Goal: Check status: Check status

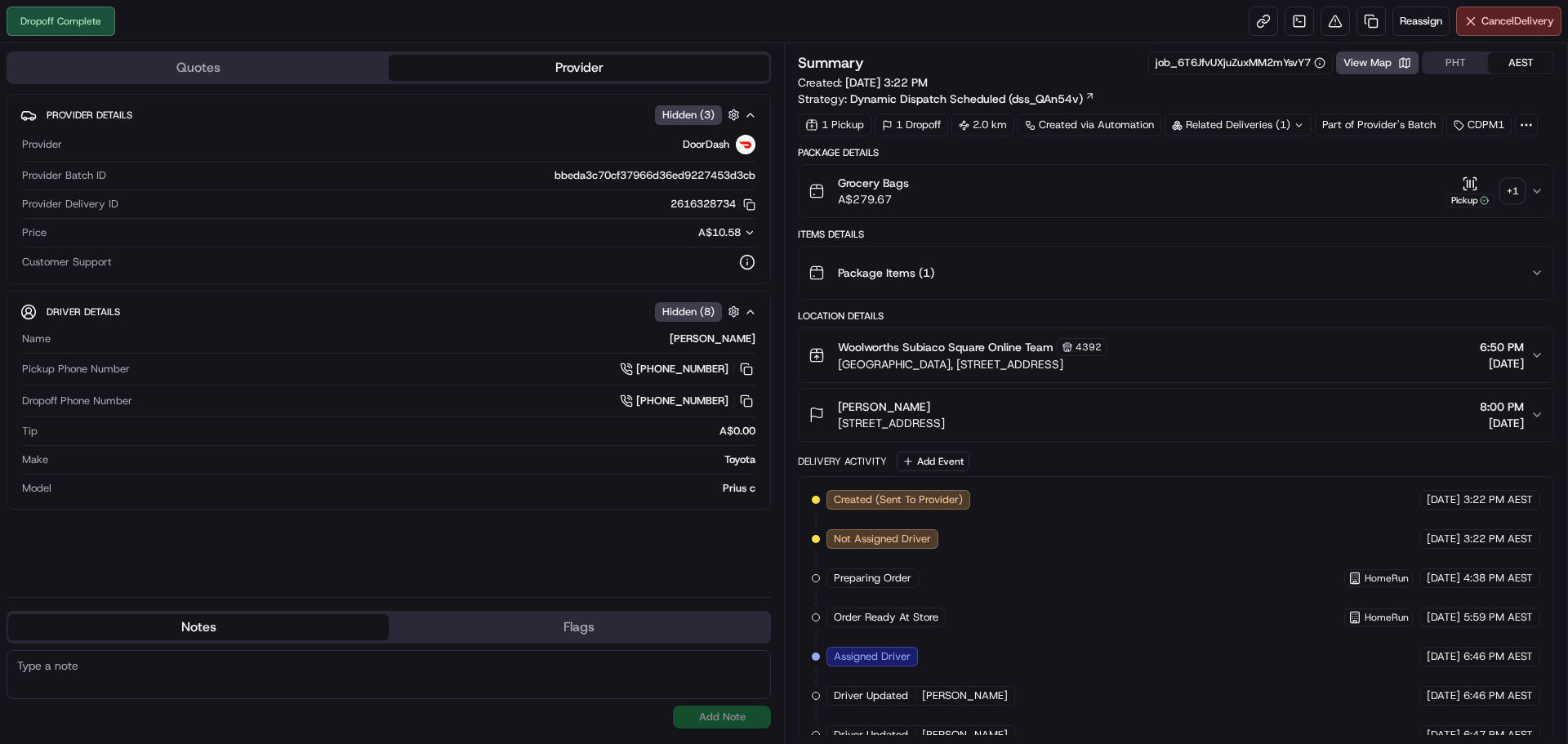
click at [1522, 195] on div "+ 1" at bounding box center [1513, 192] width 23 height 23
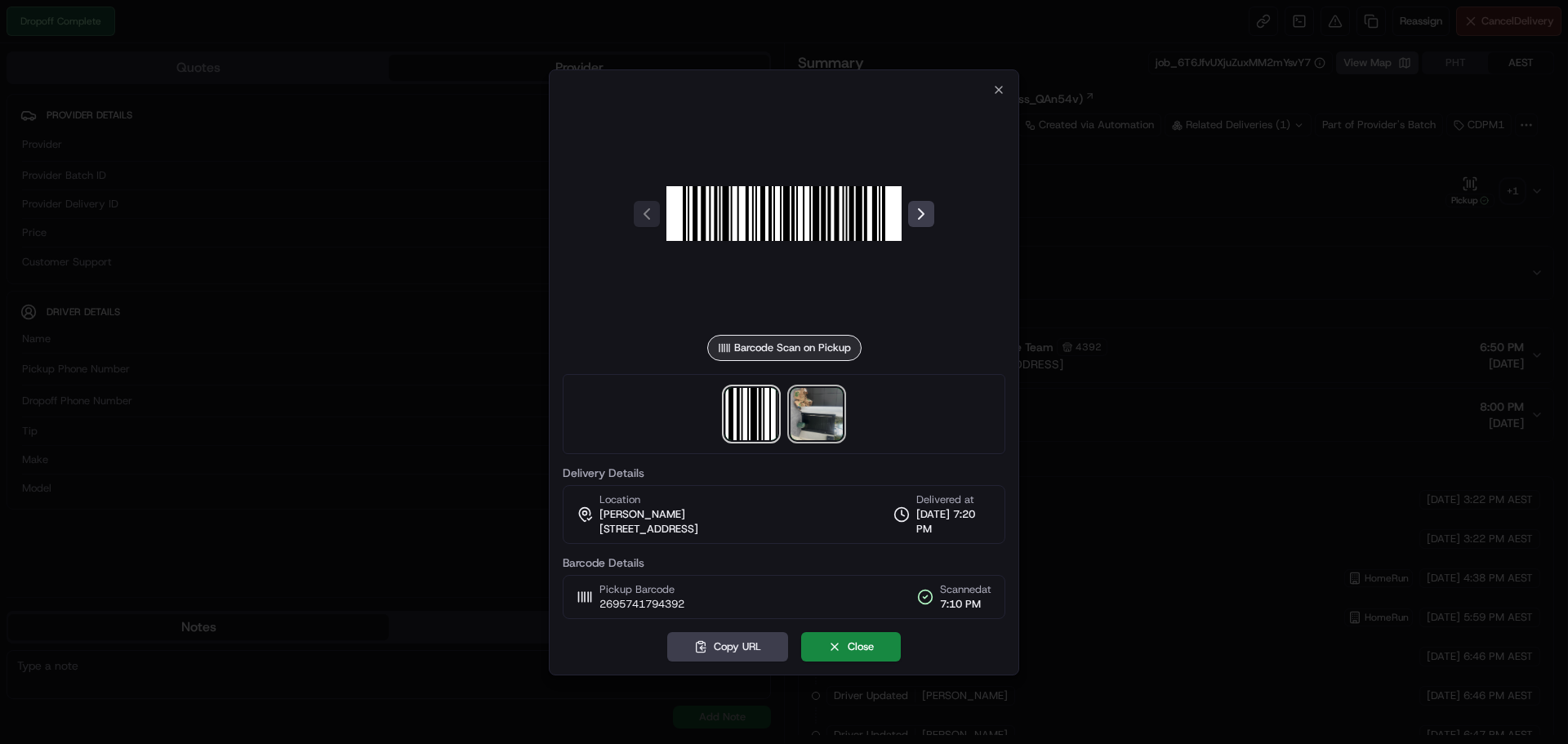
click at [808, 412] on img at bounding box center [817, 414] width 53 height 53
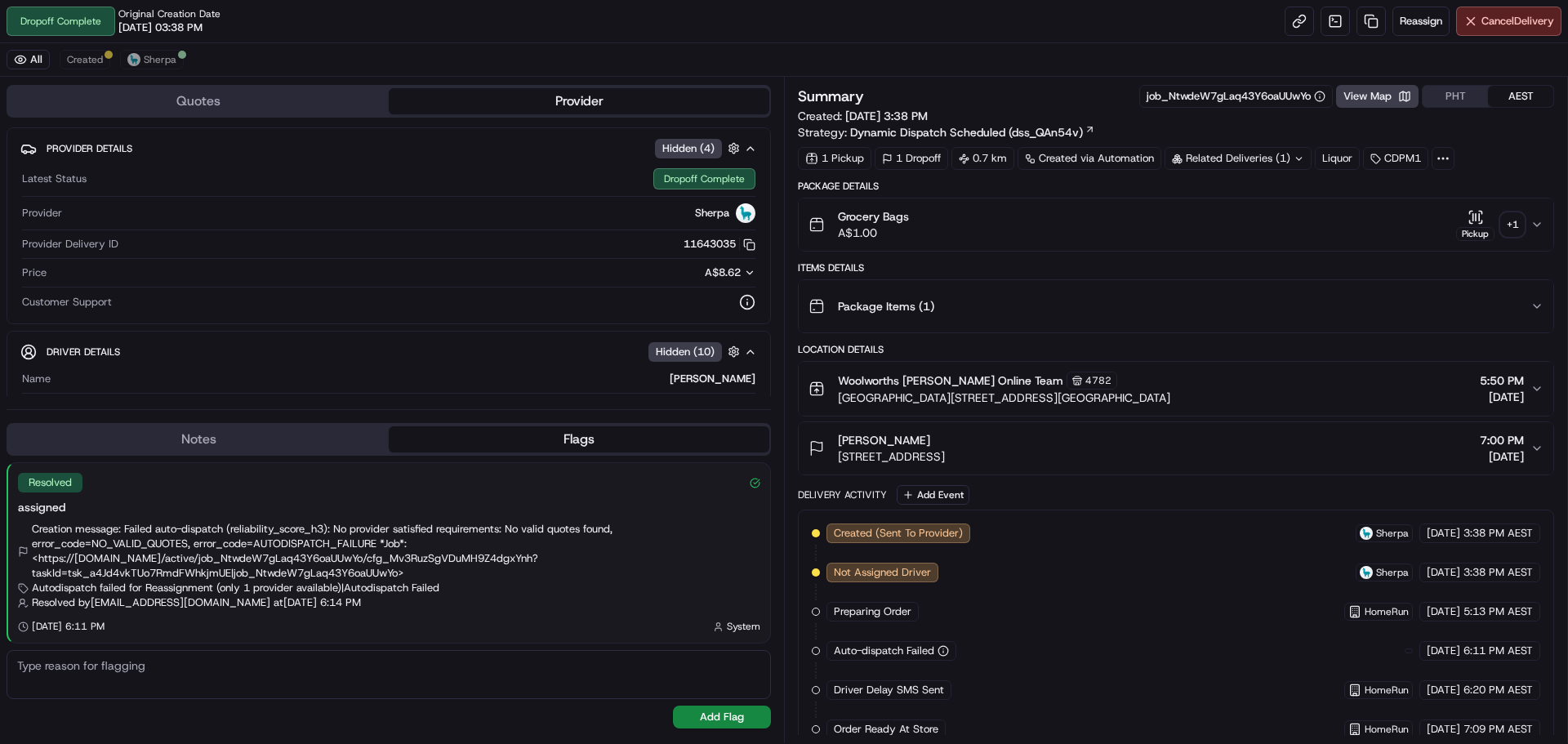
click at [1510, 227] on div "+ 1" at bounding box center [1513, 225] width 23 height 23
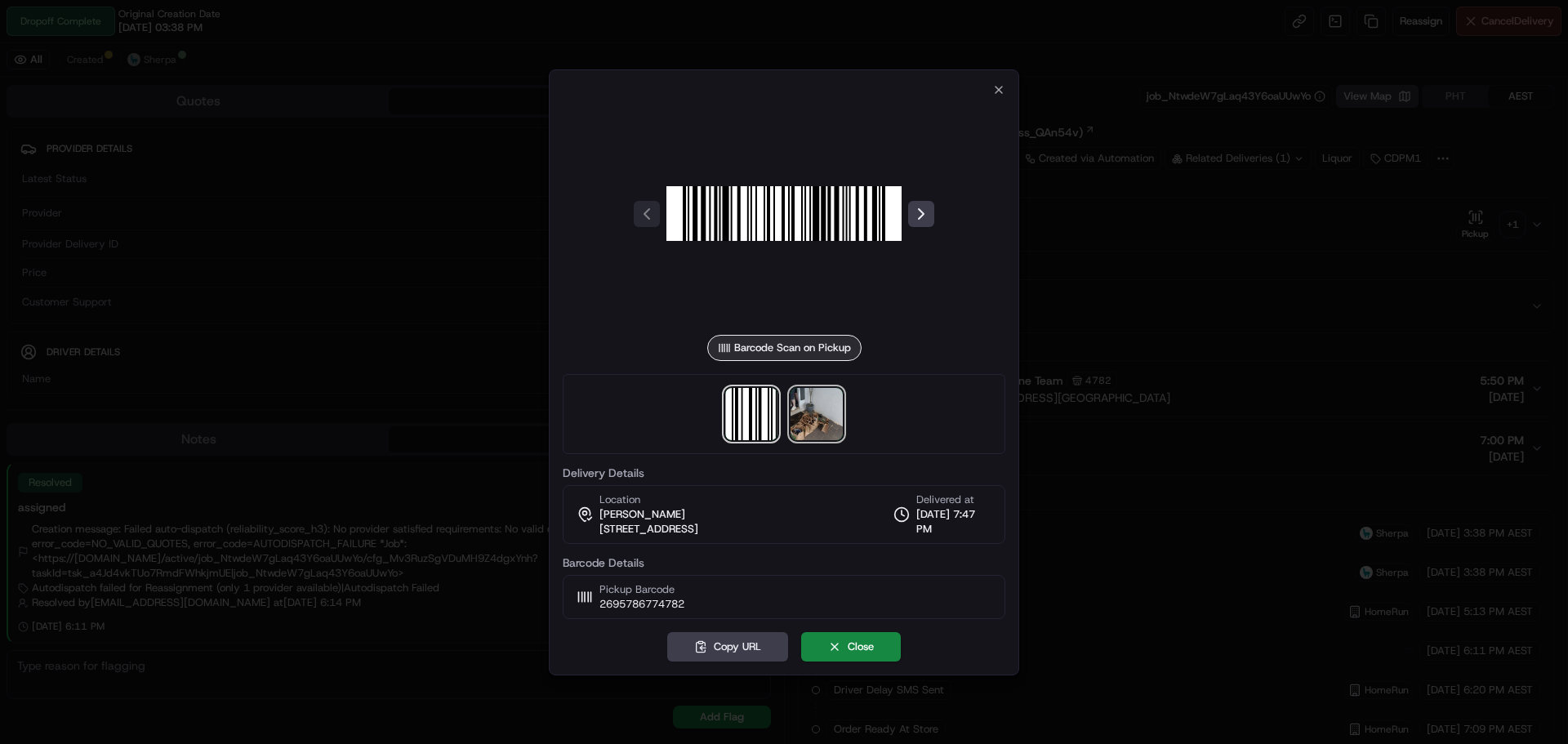
click at [824, 420] on img at bounding box center [817, 414] width 53 height 53
